Goal: Task Accomplishment & Management: Manage account settings

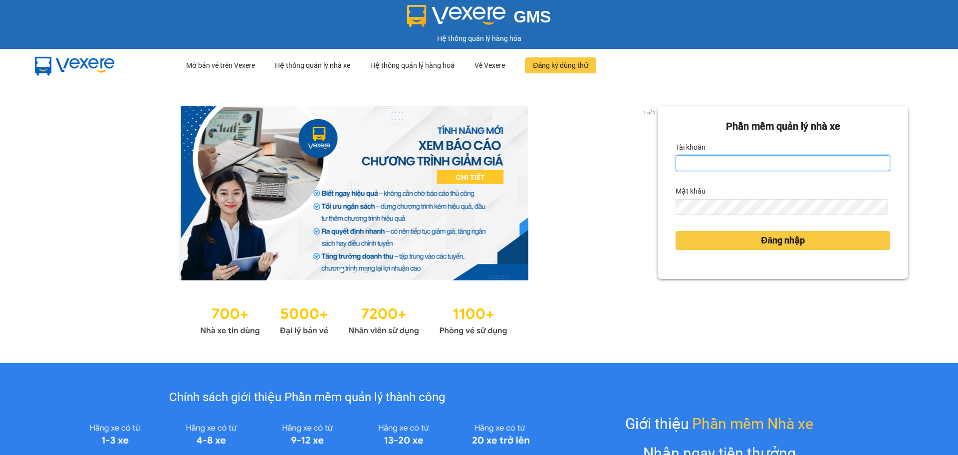
click at [750, 158] on input "Tài khoản" at bounding box center [783, 163] width 215 height 16
type input "diemvh.petrobp"
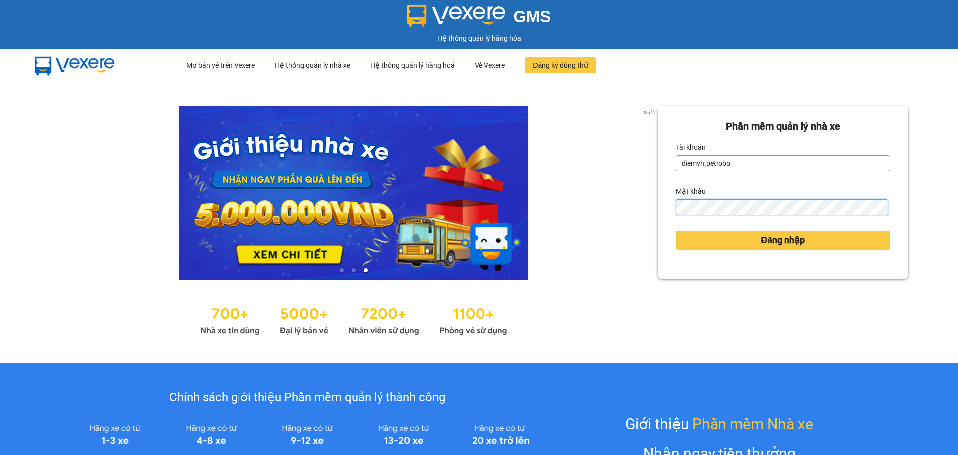
click at [676, 231] on button "Đăng nhập" at bounding box center [783, 240] width 215 height 19
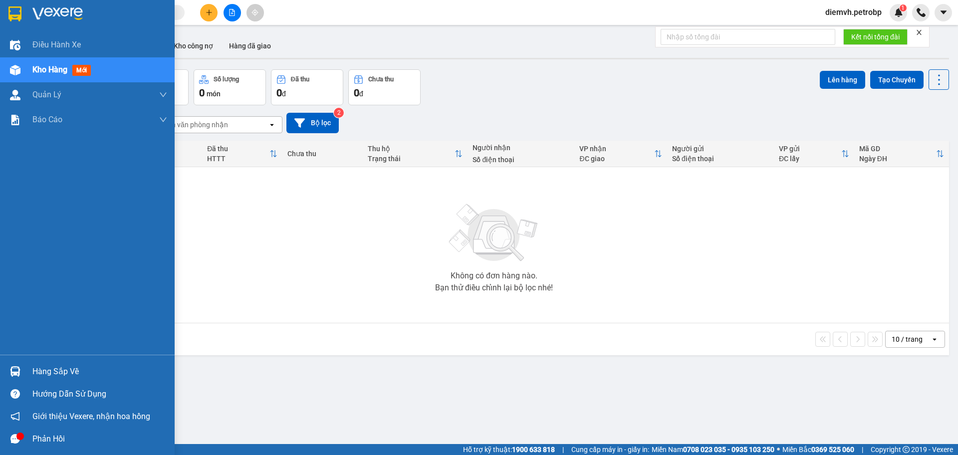
click at [42, 367] on div "Hàng sắp về" at bounding box center [99, 371] width 135 height 15
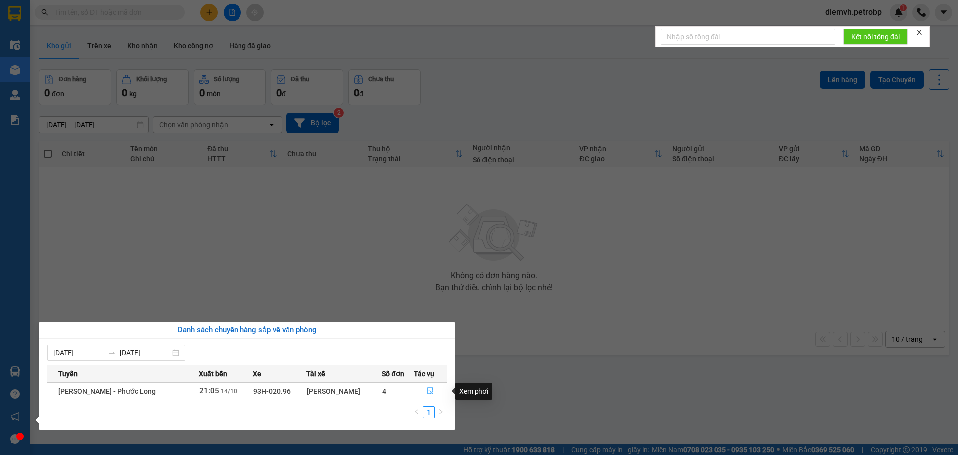
click at [431, 391] on icon "file-done" at bounding box center [430, 390] width 7 height 7
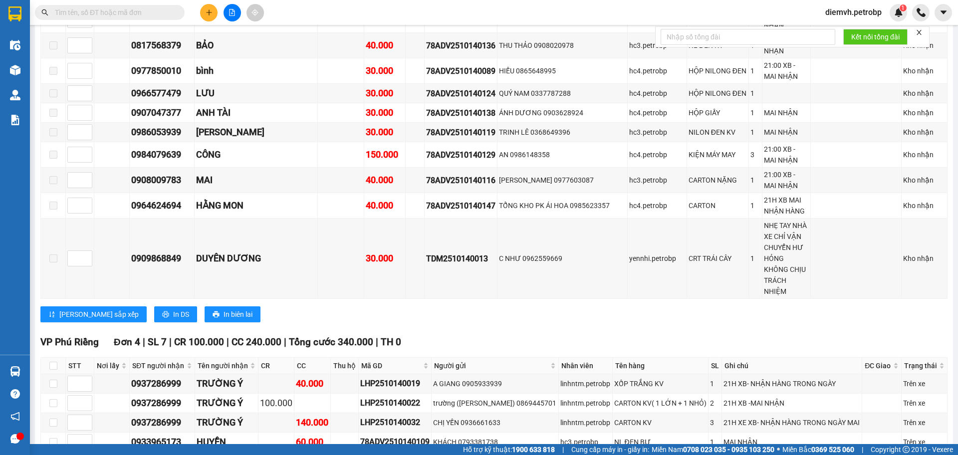
scroll to position [1390, 0]
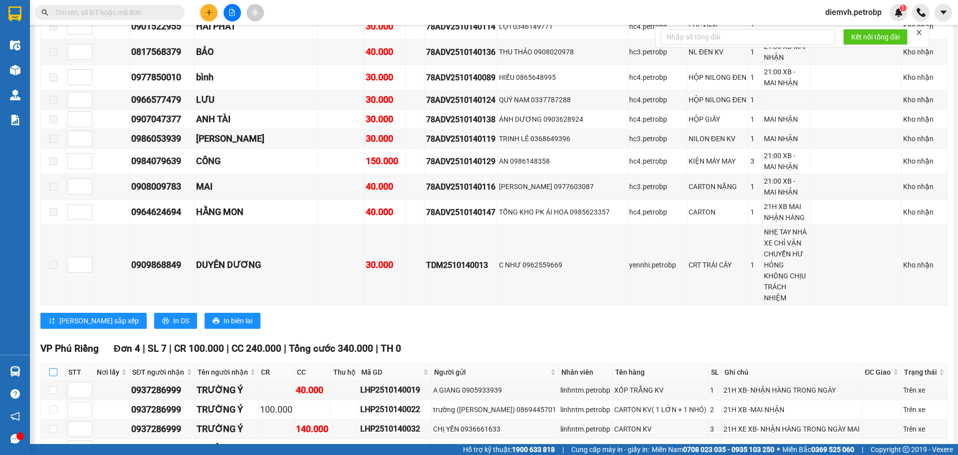
click at [52, 368] on input "checkbox" at bounding box center [53, 372] width 8 height 8
checkbox input "true"
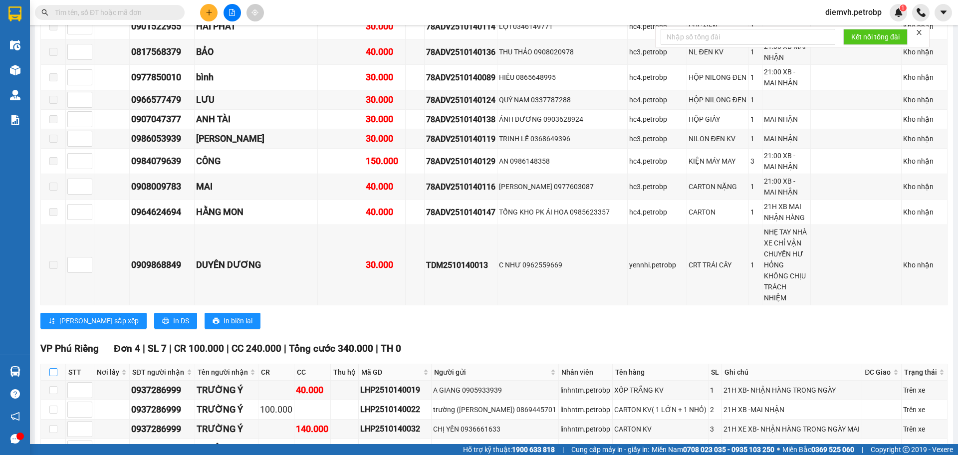
checkbox input "true"
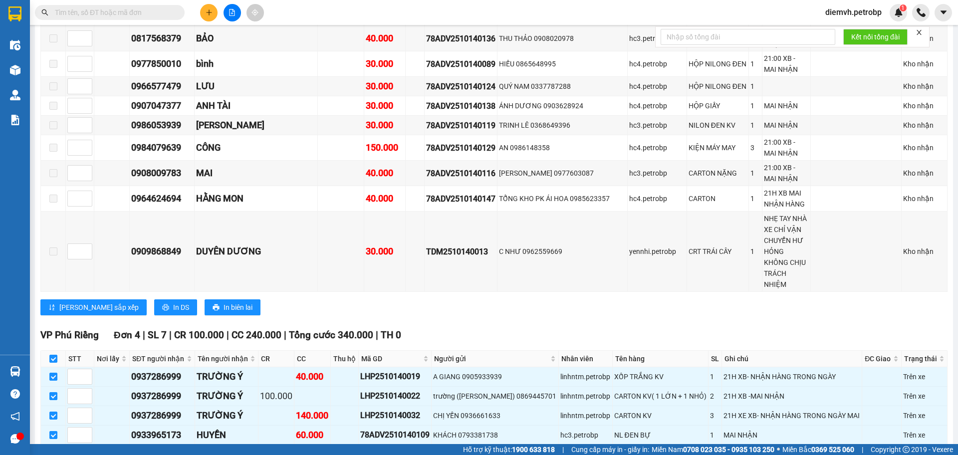
scroll to position [1407, 0]
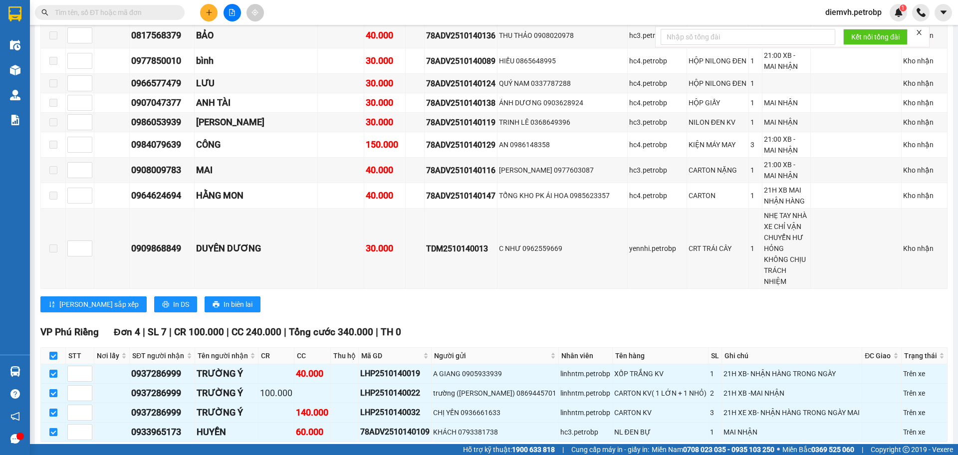
click at [173, 452] on span "Nhập kho nhận" at bounding box center [197, 457] width 48 height 11
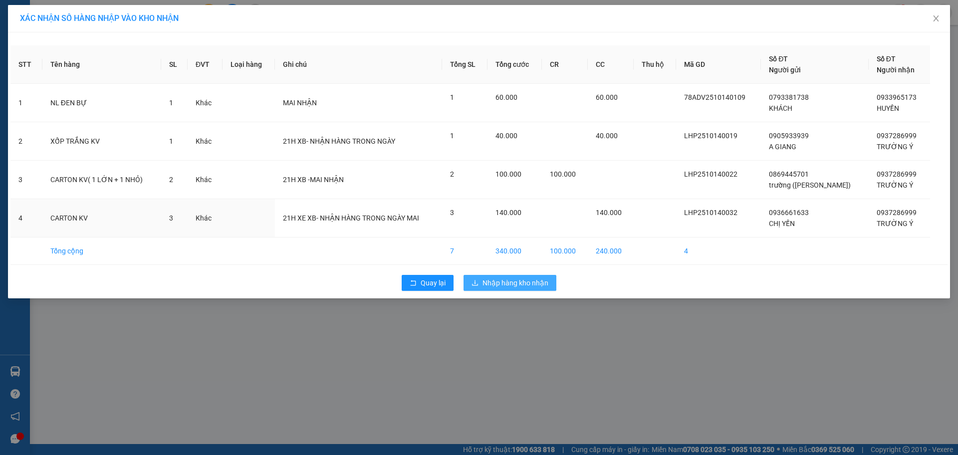
click at [517, 215] on span "140.000" at bounding box center [509, 213] width 26 height 8
click at [514, 282] on span "Nhập hàng kho nhận" at bounding box center [516, 282] width 66 height 11
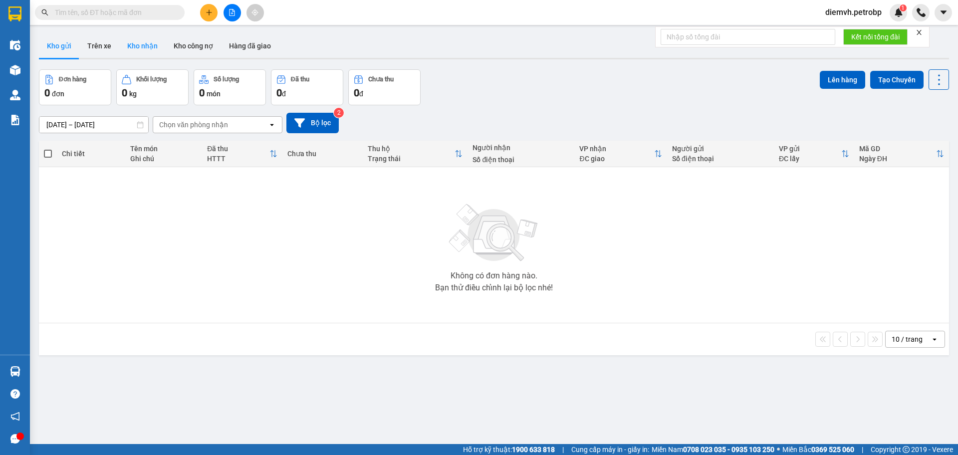
click at [144, 44] on button "Kho nhận" at bounding box center [142, 46] width 46 height 24
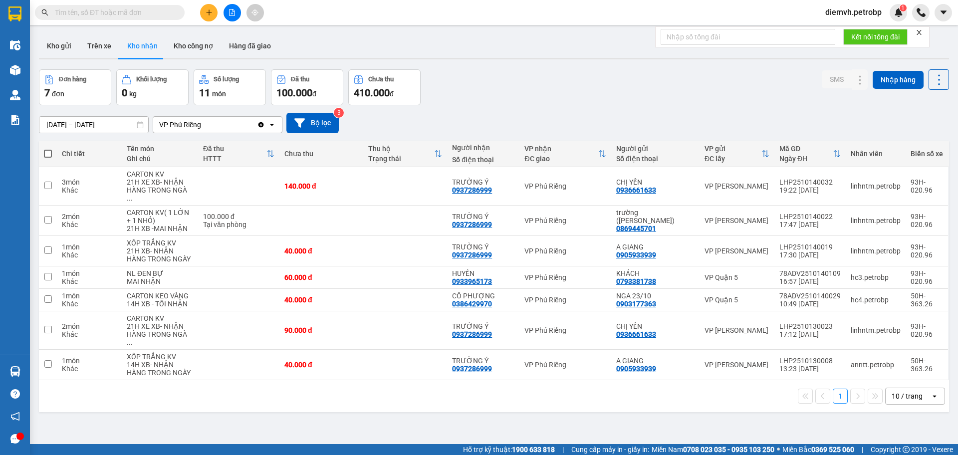
click at [98, 130] on div "ver 1.8.147 Kho gửi Trên xe Kho nhận Kho công nợ Hàng đã giao Đơn hàng 7 đơn Kh…" at bounding box center [494, 257] width 918 height 455
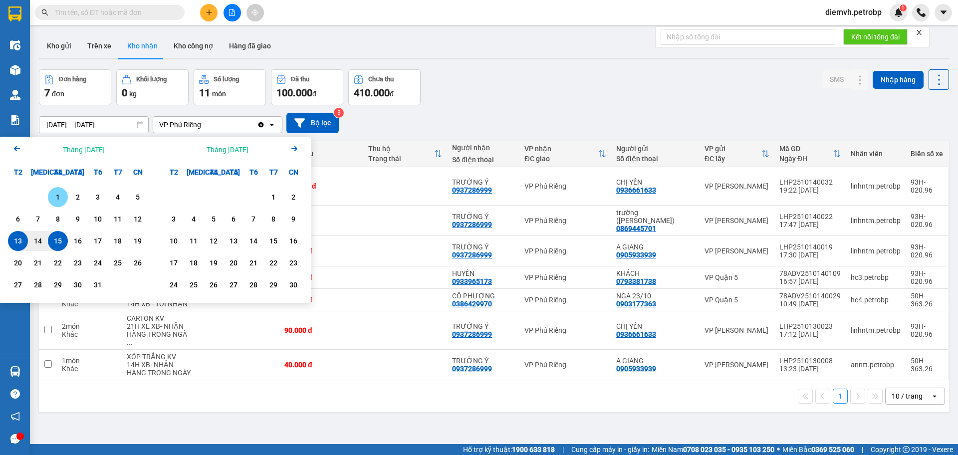
click at [57, 195] on div "1" at bounding box center [58, 197] width 14 height 12
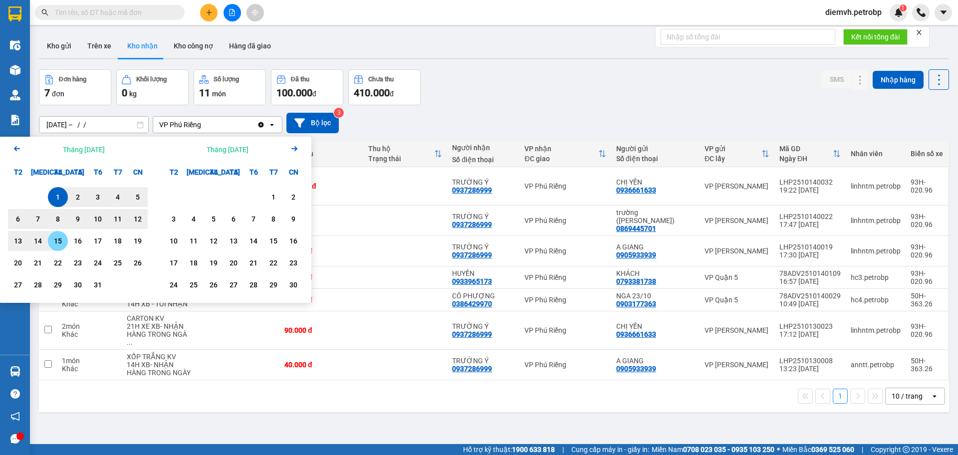
click at [59, 242] on div "15" at bounding box center [58, 241] width 14 height 12
type input "01/10/2025 – 15/10/2025"
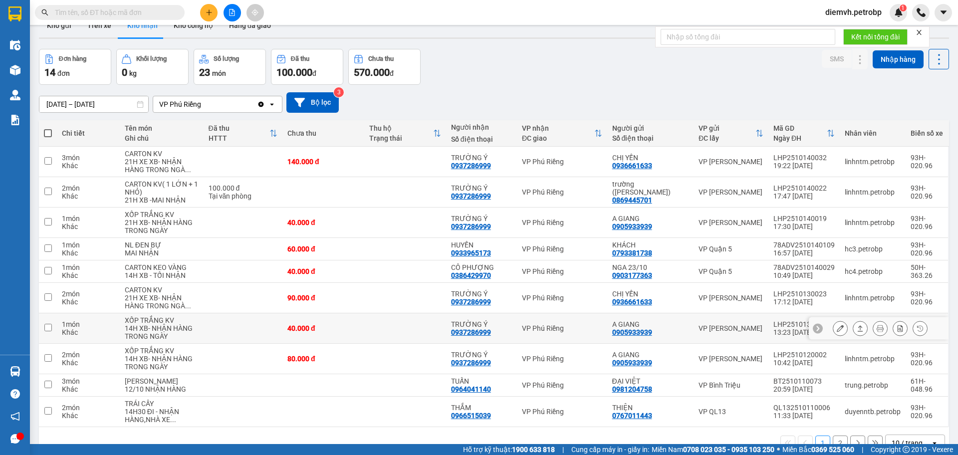
scroll to position [12, 0]
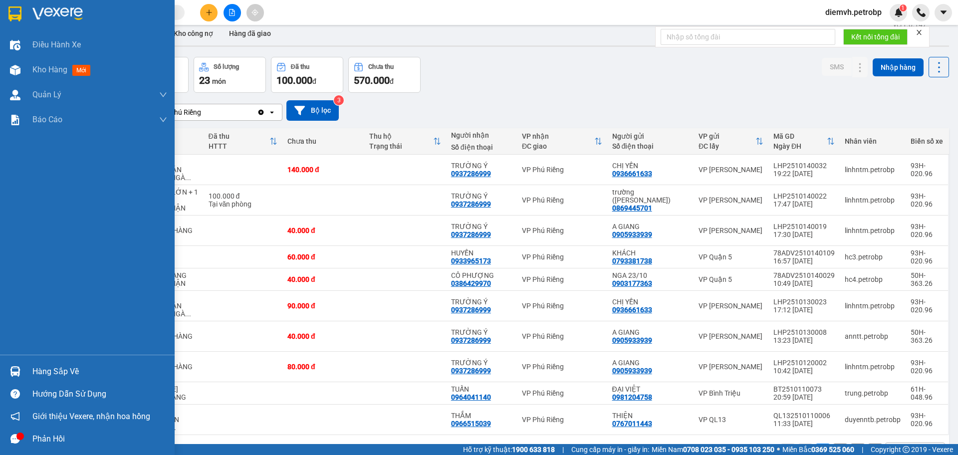
click at [62, 367] on div "Hàng sắp về" at bounding box center [99, 371] width 135 height 15
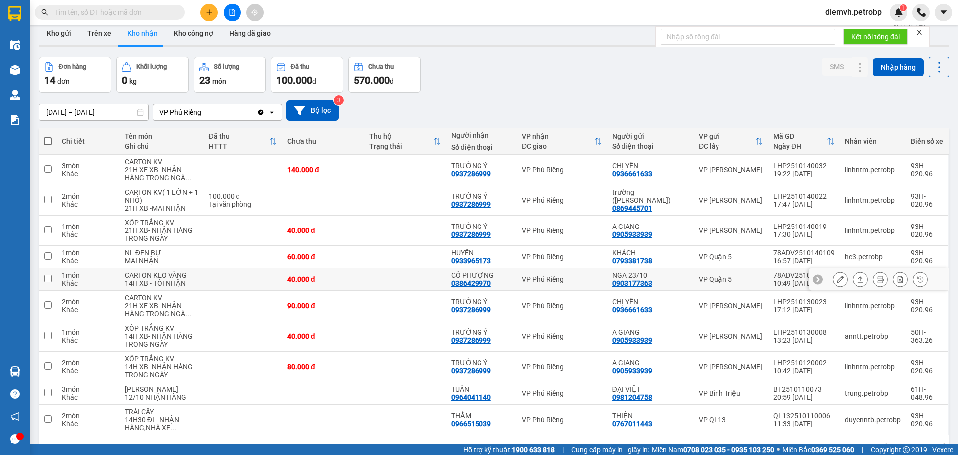
click at [253, 279] on section "Kết quả tìm kiếm ( 0 ) Bộ lọc No Data diemvh.petrobp 1 Điều hành xe Kho hàng mớ…" at bounding box center [479, 227] width 958 height 455
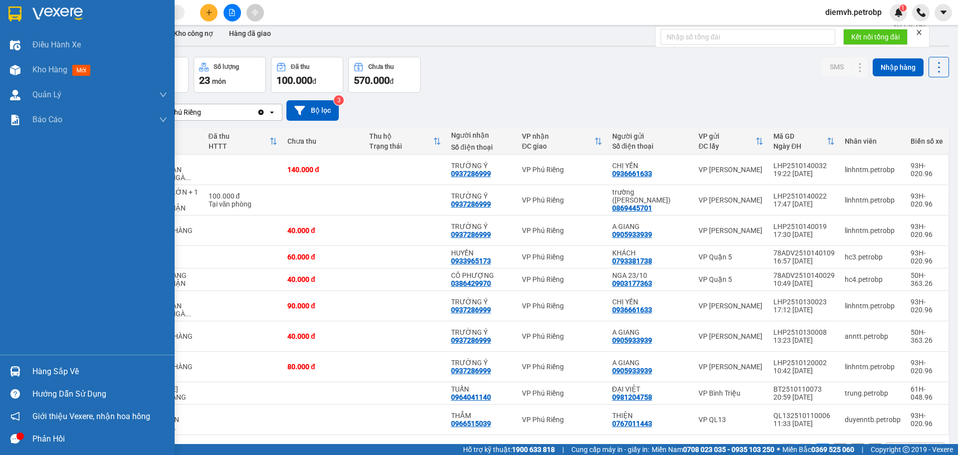
click at [51, 370] on div "Hàng sắp về" at bounding box center [99, 371] width 135 height 15
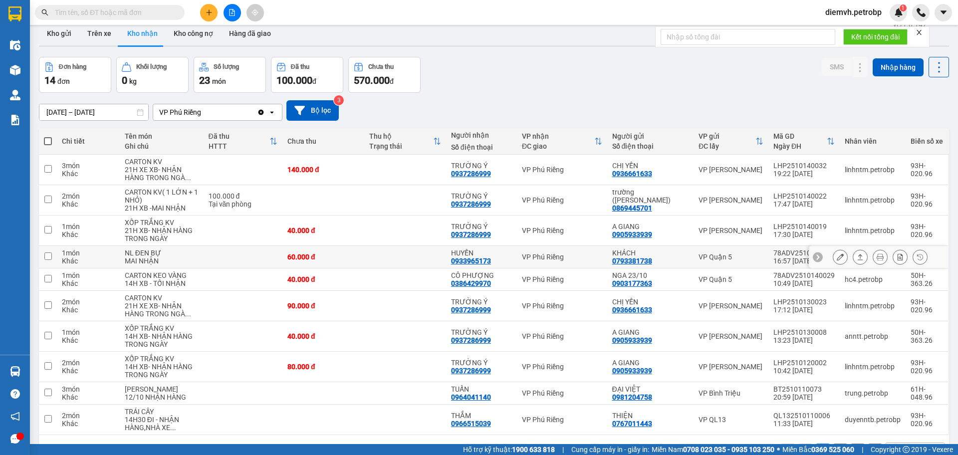
click at [194, 261] on section "Kết quả tìm kiếm ( 0 ) Bộ lọc No Data diemvh.petrobp 1 Điều hành xe Kho hàng mớ…" at bounding box center [479, 227] width 958 height 455
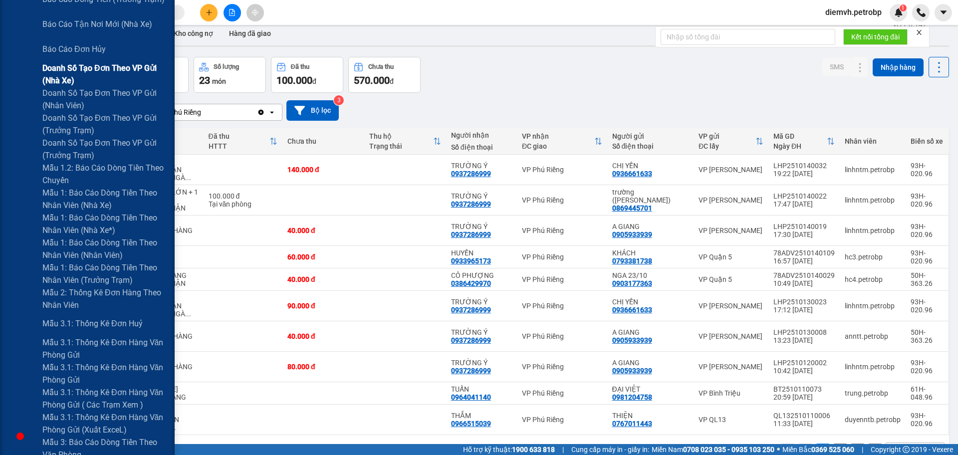
scroll to position [383, 0]
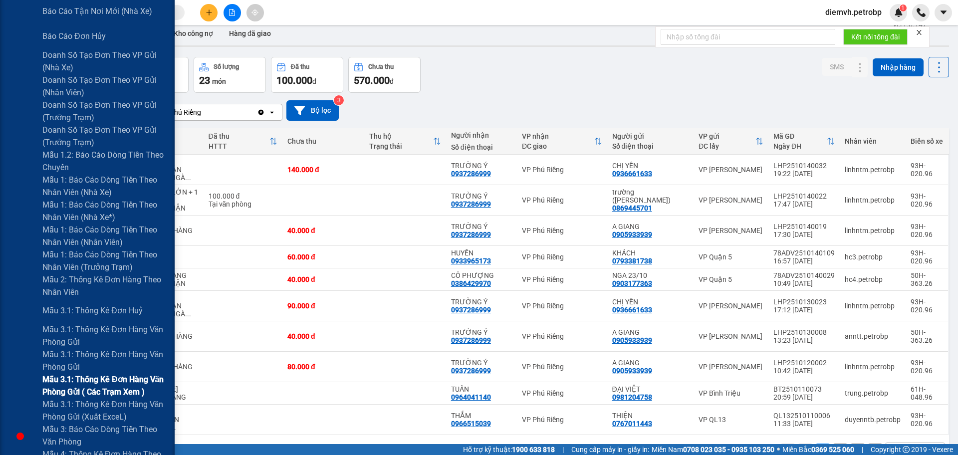
click at [115, 383] on span "Mẫu 3.1: Thống kê đơn hàng văn phòng gửi ( các trạm xem )" at bounding box center [104, 385] width 125 height 25
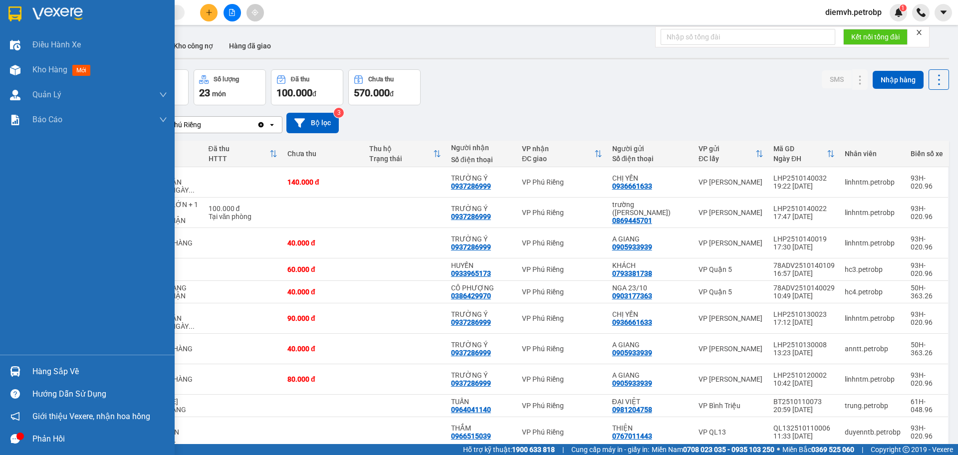
click at [66, 370] on div "Hàng sắp về" at bounding box center [99, 371] width 135 height 15
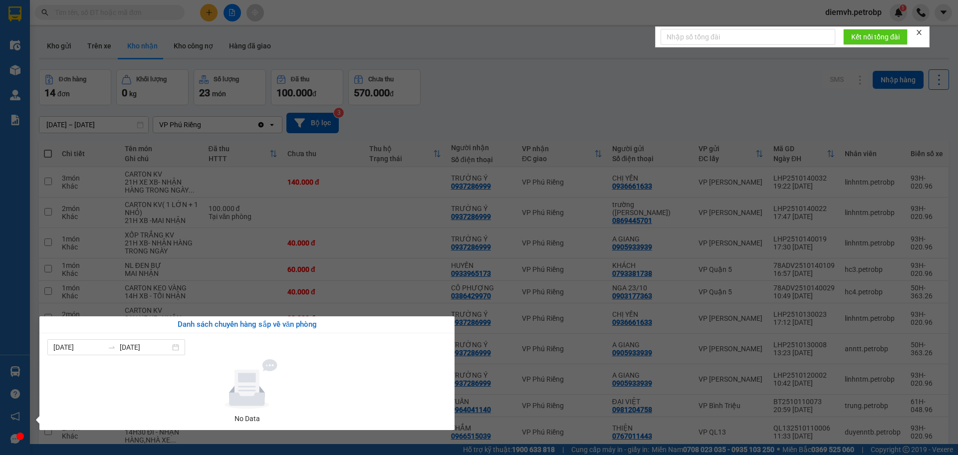
click at [412, 286] on section "Kết quả tìm kiếm ( 0 ) Bộ lọc No Data diemvh.petrobp 1 Điều hành xe Kho hàng mớ…" at bounding box center [479, 227] width 958 height 455
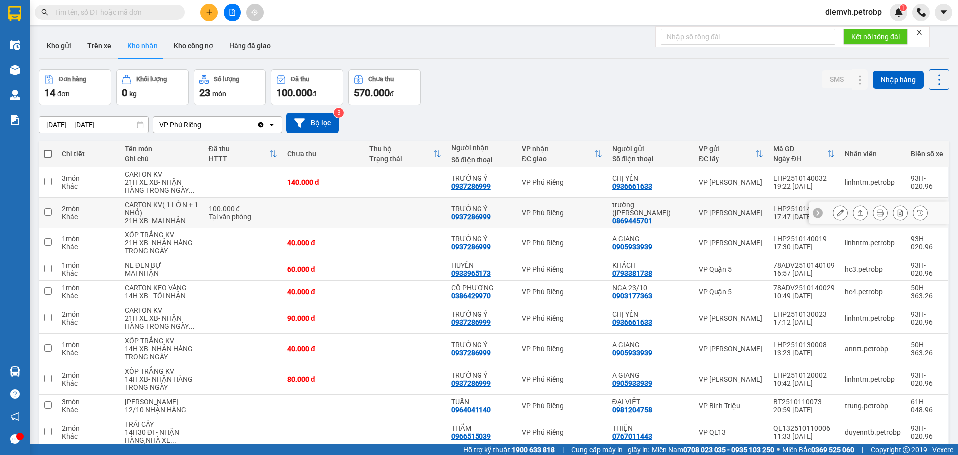
click at [857, 216] on icon at bounding box center [860, 212] width 7 height 7
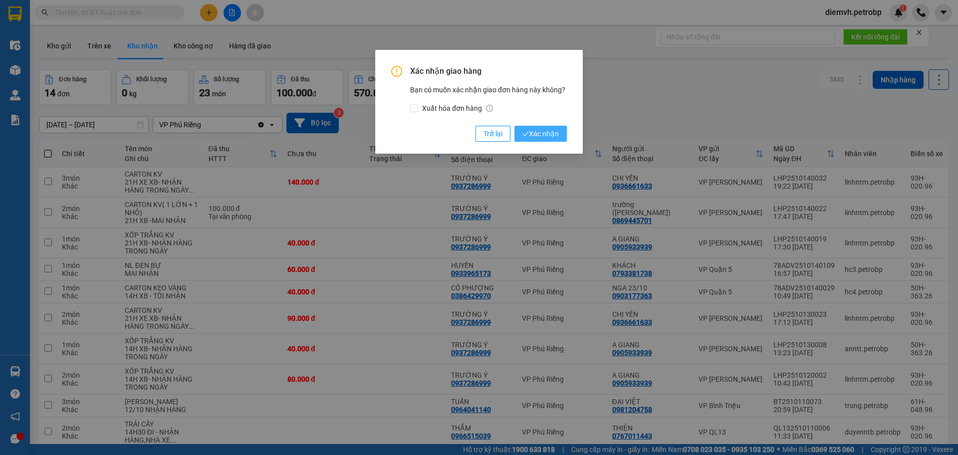
click at [538, 127] on button "Xác nhận" at bounding box center [541, 134] width 52 height 16
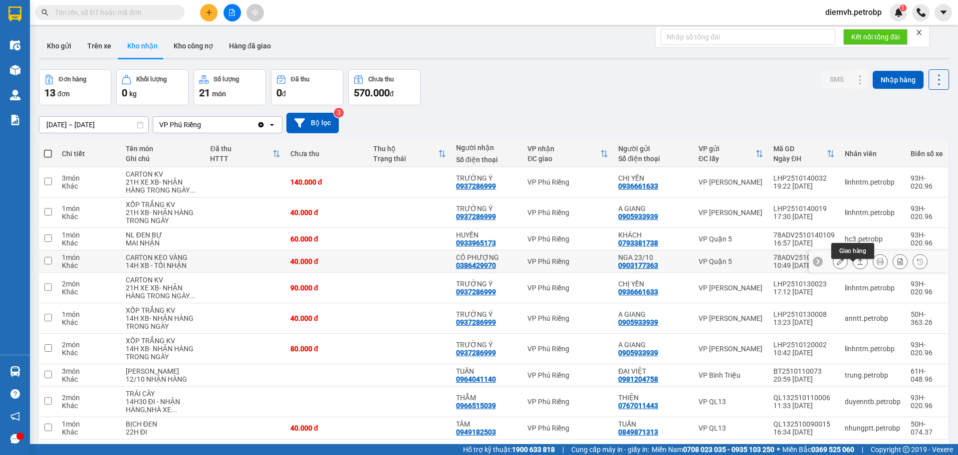
click at [857, 265] on icon at bounding box center [860, 261] width 7 height 7
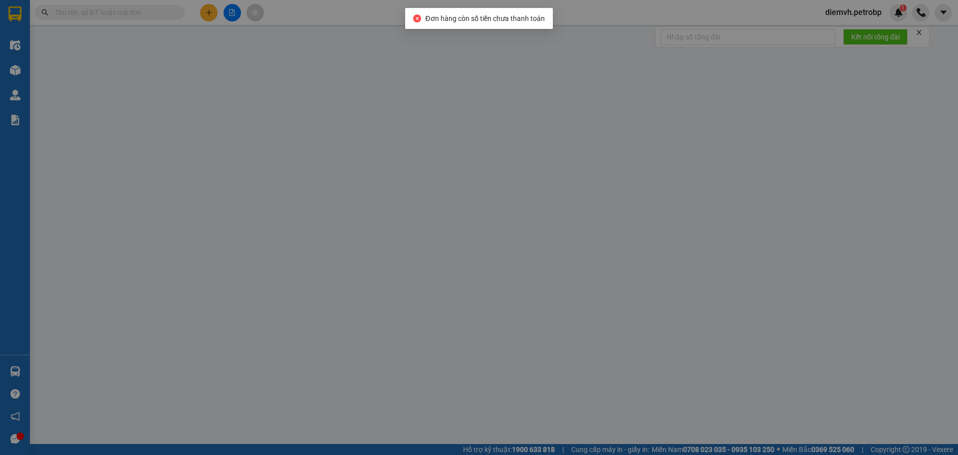
type input "0903177363"
type input "NGA 23/10"
type input "0386429970"
type input "CÔ PHƯỢNG"
type input "40.000"
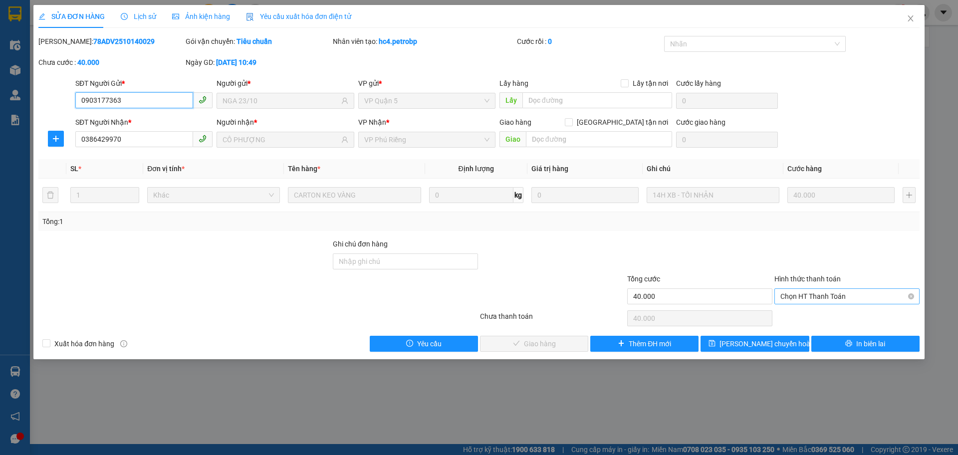
click at [809, 295] on span "Chọn HT Thanh Toán" at bounding box center [847, 296] width 133 height 15
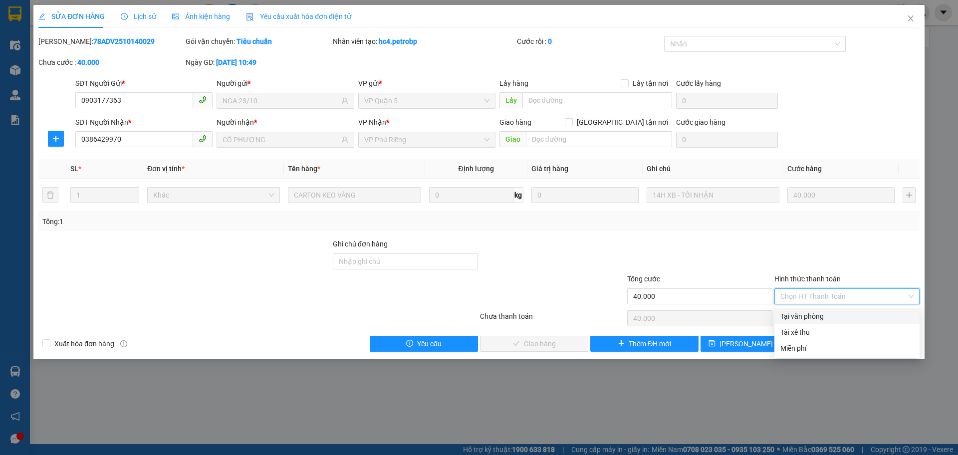
click at [810, 319] on div "Tại văn phòng" at bounding box center [847, 316] width 133 height 11
type input "0"
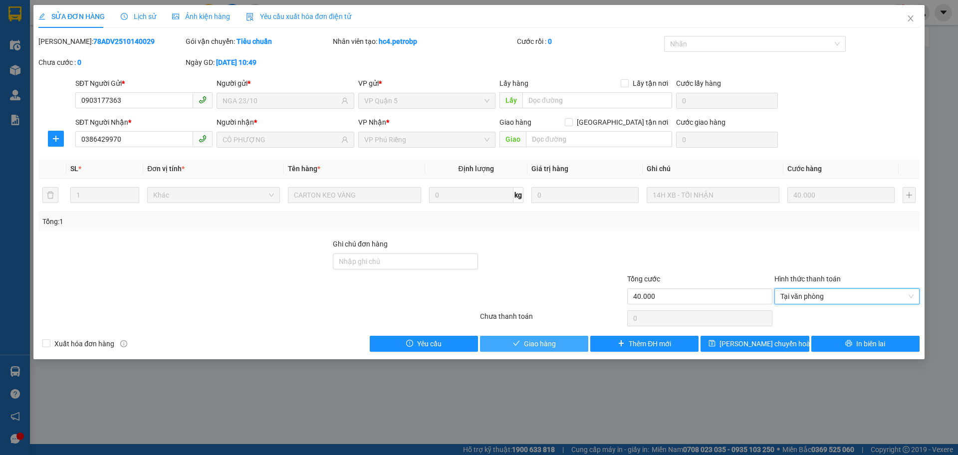
click at [559, 343] on button "Giao hàng" at bounding box center [534, 344] width 108 height 16
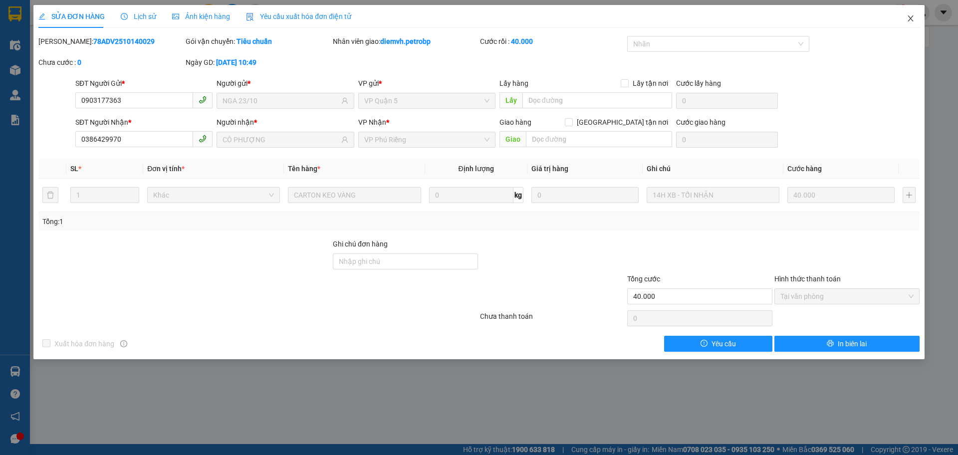
click at [910, 18] on icon "close" at bounding box center [910, 18] width 5 height 6
